Goal: Task Accomplishment & Management: Use online tool/utility

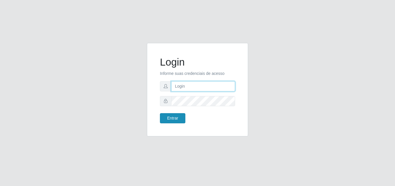
type input "[EMAIL_ADDRESS][DOMAIN_NAME]"
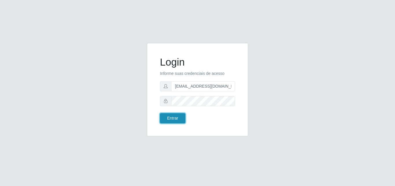
click at [177, 117] on button "Entrar" at bounding box center [172, 118] width 25 height 10
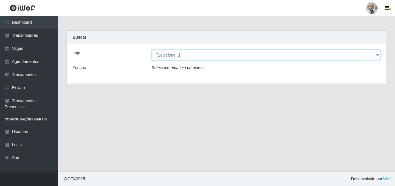
click at [342, 55] on select "[Selecione...] Mar Vermelho - Loja 04" at bounding box center [266, 55] width 229 height 10
select select "251"
click at [152, 50] on select "[Selecione...] Mar Vermelho - Loja 04" at bounding box center [266, 55] width 229 height 10
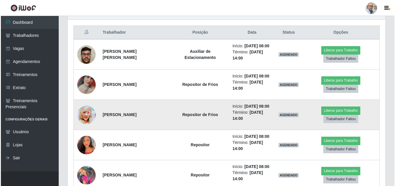
scroll to position [204, 0]
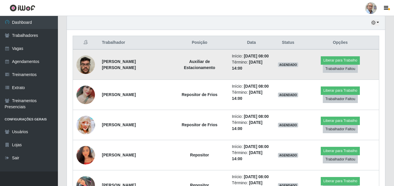
click at [88, 66] on img at bounding box center [85, 64] width 19 height 25
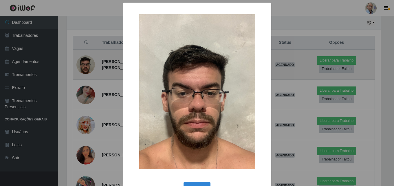
scroll to position [120, 315]
click at [88, 66] on div "× OK Cancel" at bounding box center [197, 93] width 395 height 186
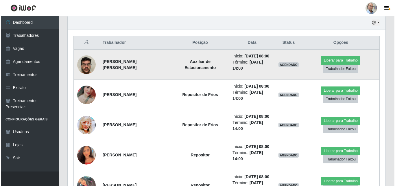
scroll to position [120, 318]
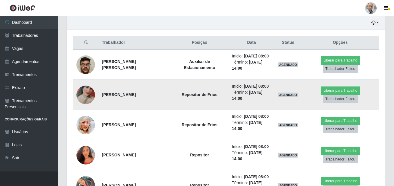
click at [87, 103] on img at bounding box center [85, 94] width 19 height 41
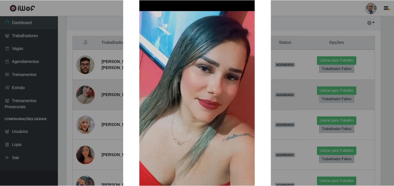
scroll to position [58, 0]
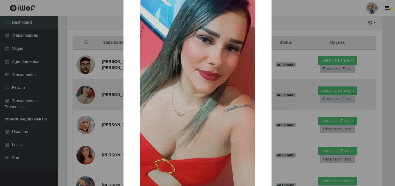
click at [87, 103] on div "× OK Cancel" at bounding box center [197, 93] width 395 height 186
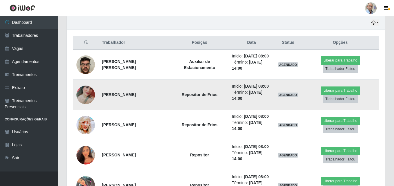
scroll to position [120, 318]
click at [88, 103] on img at bounding box center [85, 94] width 19 height 41
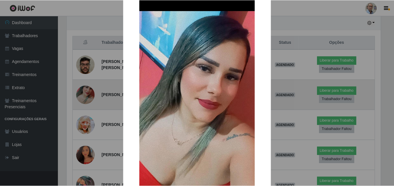
scroll to position [58, 0]
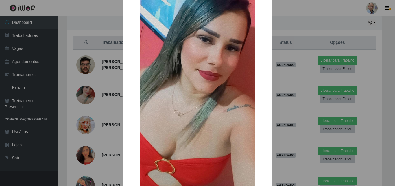
click at [89, 103] on div "× OK Cancel" at bounding box center [197, 93] width 395 height 186
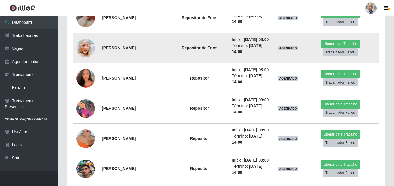
scroll to position [291, 0]
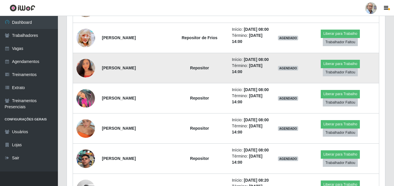
click at [85, 80] on img at bounding box center [85, 67] width 19 height 23
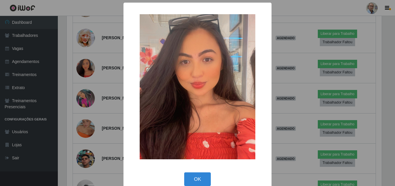
click at [87, 88] on div "× OK Cancel" at bounding box center [197, 93] width 395 height 186
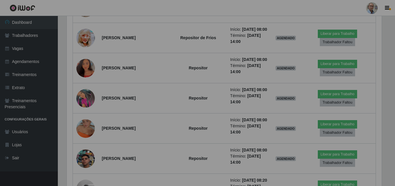
scroll to position [120, 318]
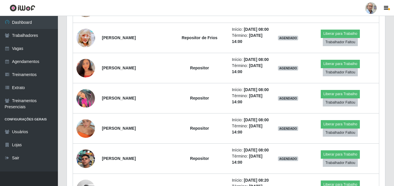
click at [87, 80] on img at bounding box center [85, 67] width 19 height 23
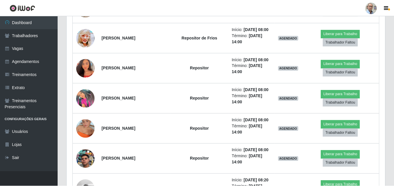
scroll to position [120, 315]
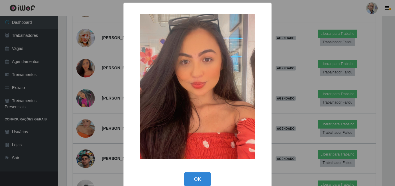
click at [89, 89] on div "× OK Cancel" at bounding box center [197, 93] width 395 height 186
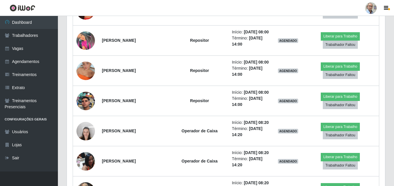
scroll to position [349, 0]
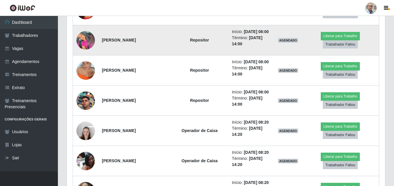
click at [84, 49] on img at bounding box center [85, 40] width 19 height 19
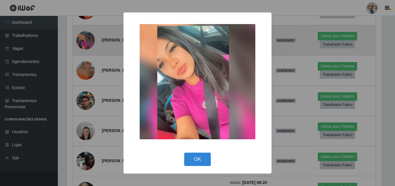
click at [84, 68] on div "× OK Cancel" at bounding box center [197, 93] width 395 height 186
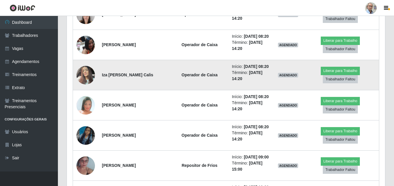
click at [86, 87] on img at bounding box center [85, 75] width 19 height 25
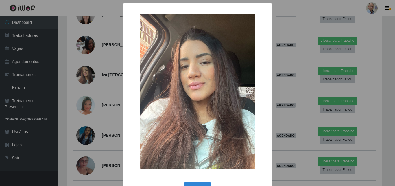
click at [109, 120] on div "× OK Cancel" at bounding box center [197, 93] width 395 height 186
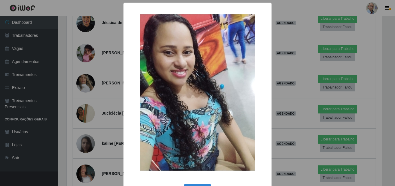
click at [88, 75] on div "× OK Cancel" at bounding box center [197, 93] width 395 height 186
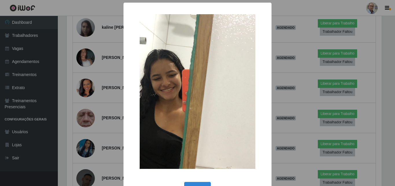
click at [87, 102] on div "× OK Cancel" at bounding box center [197, 93] width 395 height 186
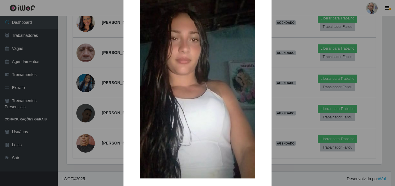
click at [88, 64] on div "× OK Cancel" at bounding box center [197, 93] width 395 height 186
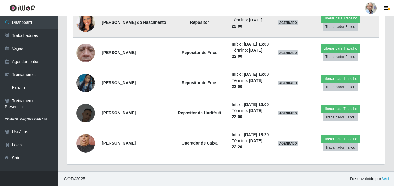
click at [92, 39] on img at bounding box center [85, 22] width 19 height 33
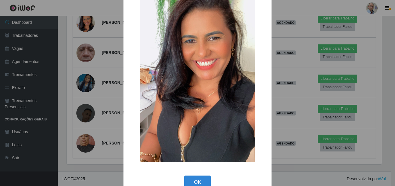
click at [93, 96] on div "× OK Cancel" at bounding box center [197, 93] width 395 height 186
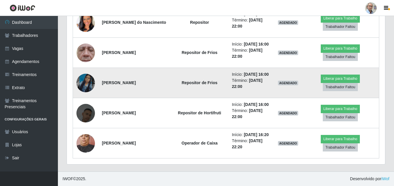
scroll to position [856, 0]
